Goal: Navigation & Orientation: Find specific page/section

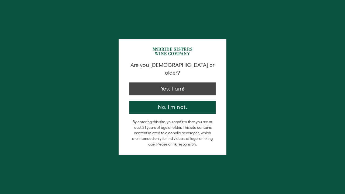
click at [162, 85] on button "Yes, I am!" at bounding box center [173, 89] width 86 height 13
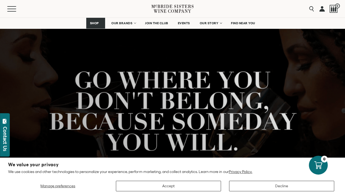
scroll to position [39, 0]
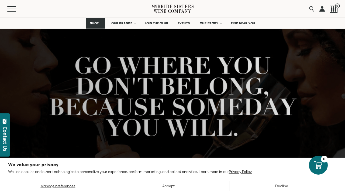
click at [172, 188] on button "Accept" at bounding box center [168, 186] width 105 height 11
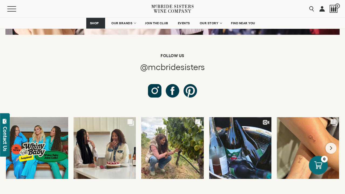
scroll to position [2020, 0]
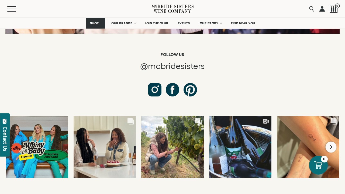
click at [330, 145] on icon "Next slide" at bounding box center [331, 147] width 3 height 4
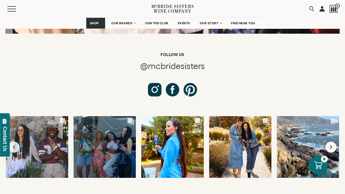
click at [333, 142] on button "Next slide" at bounding box center [331, 147] width 11 height 11
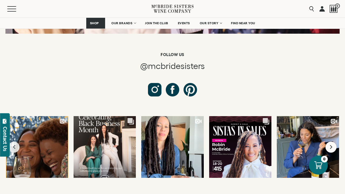
click at [332, 145] on icon "Next slide" at bounding box center [331, 147] width 3 height 4
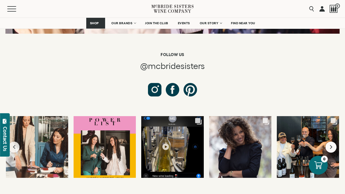
click at [331, 145] on icon "Next slide" at bounding box center [331, 147] width 2 height 4
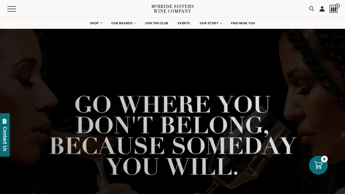
scroll to position [0, 0]
click at [246, 23] on span "FIND NEAR YOU" at bounding box center [243, 23] width 24 height 4
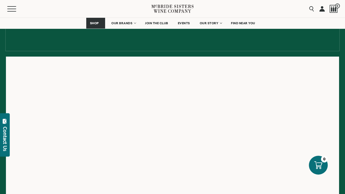
scroll to position [64, 0]
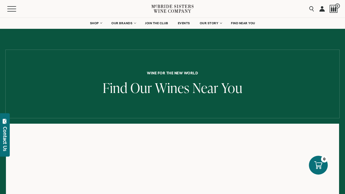
scroll to position [64, 0]
